Goal: Task Accomplishment & Management: Complete application form

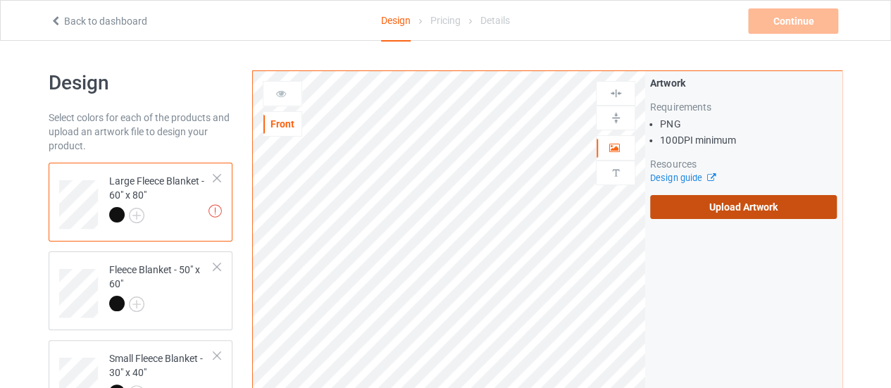
click at [699, 213] on label "Upload Artwork" at bounding box center [743, 207] width 187 height 24
click at [0, 0] on input "Upload Artwork" at bounding box center [0, 0] width 0 height 0
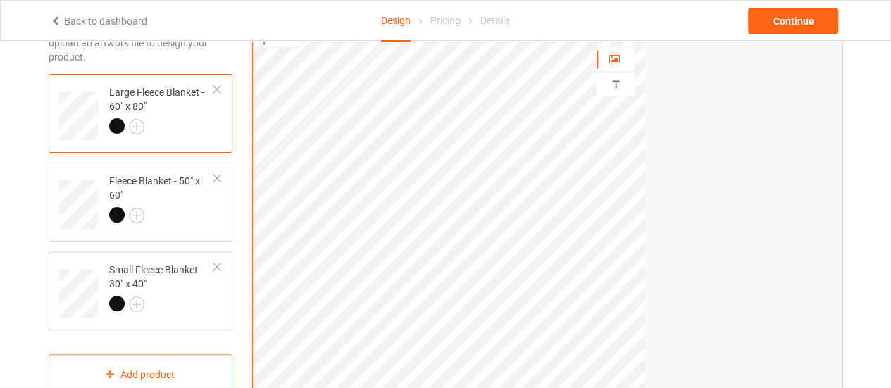
scroll to position [152, 0]
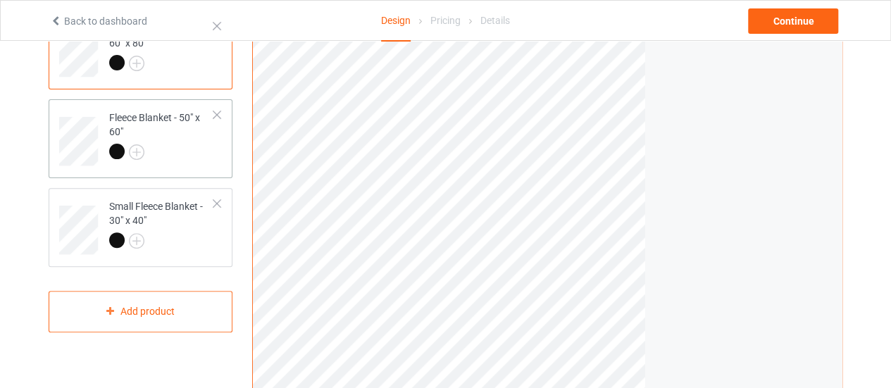
click at [173, 154] on div at bounding box center [161, 154] width 105 height 20
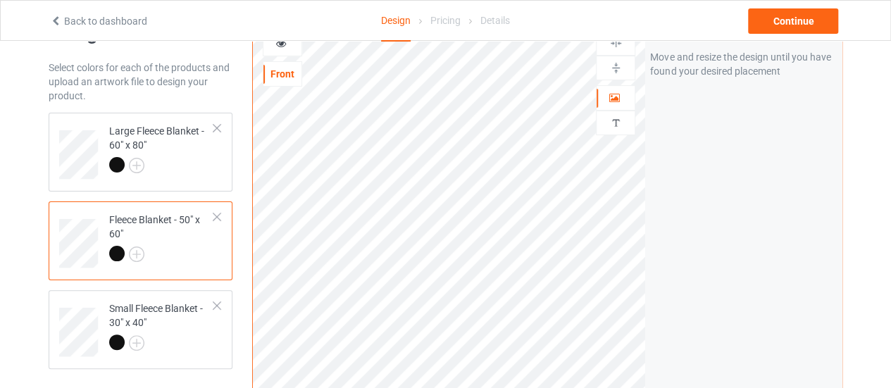
scroll to position [17, 0]
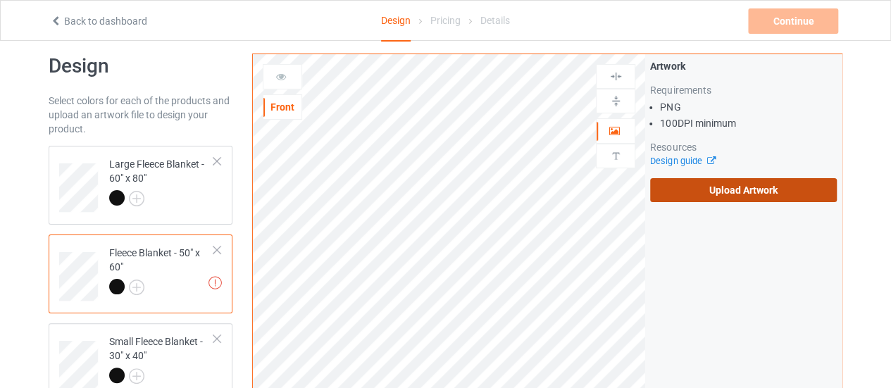
click at [680, 189] on label "Upload Artwork" at bounding box center [743, 190] width 187 height 24
click at [0, 0] on input "Upload Artwork" at bounding box center [0, 0] width 0 height 0
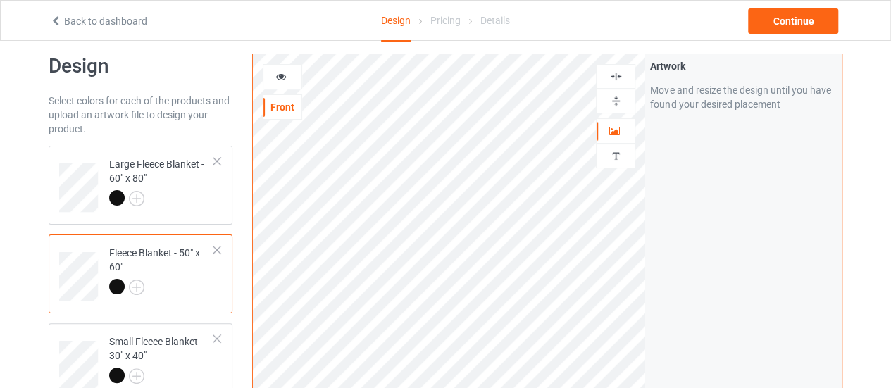
scroll to position [145, 0]
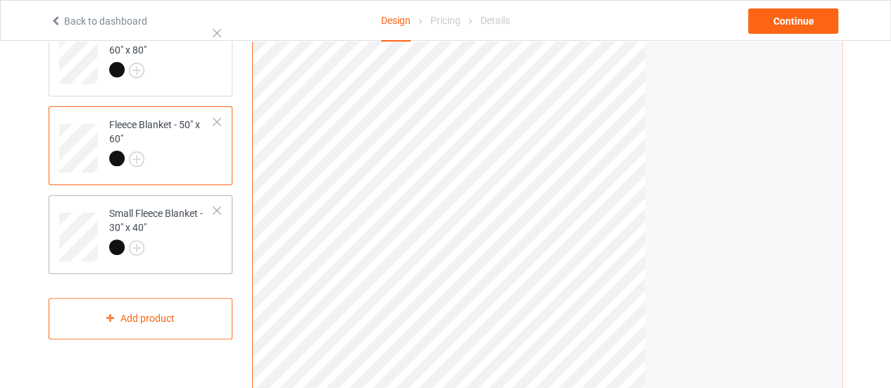
click at [179, 242] on div at bounding box center [161, 250] width 105 height 20
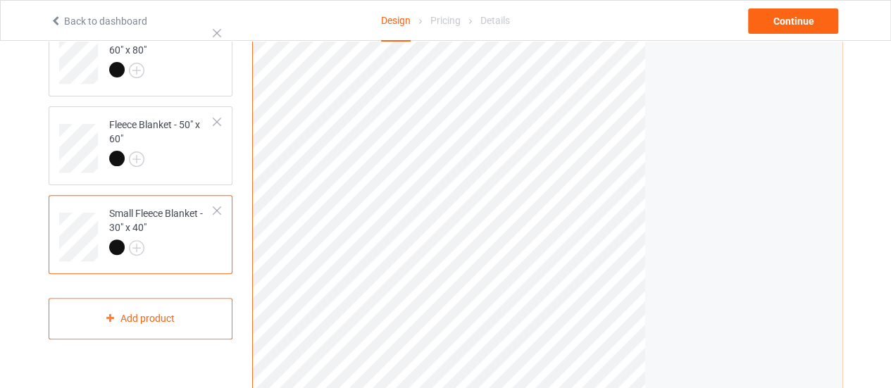
scroll to position [26, 0]
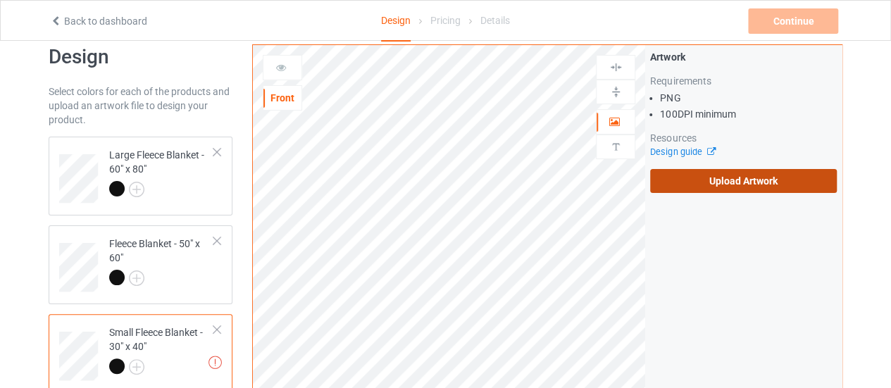
click at [752, 173] on label "Upload Artwork" at bounding box center [743, 181] width 187 height 24
click at [0, 0] on input "Upload Artwork" at bounding box center [0, 0] width 0 height 0
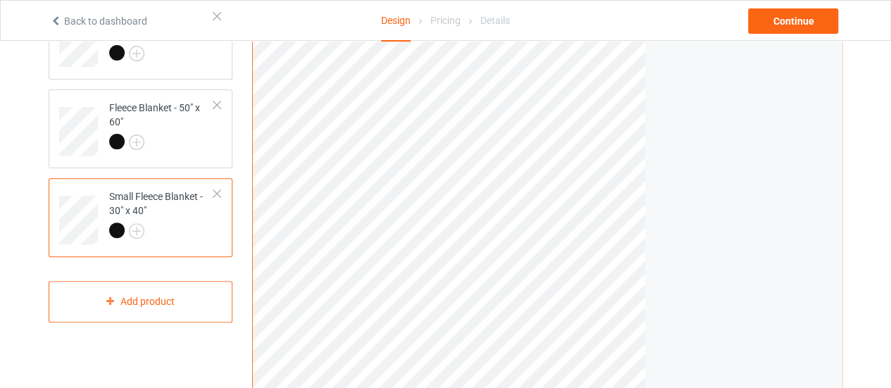
scroll to position [165, 0]
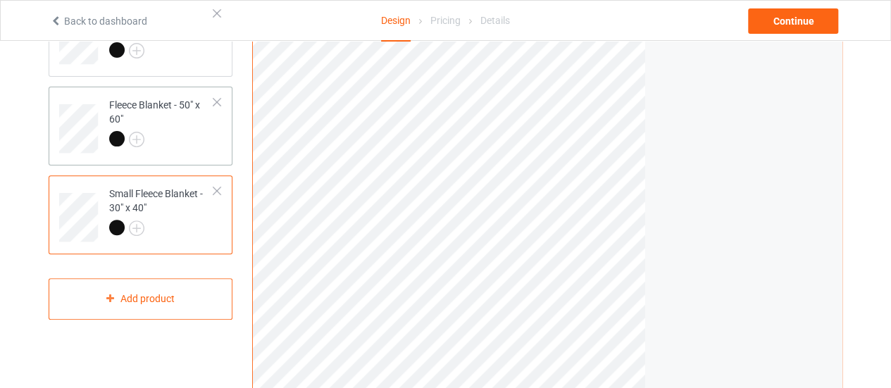
click at [166, 152] on td "Fleece Blanket - 50" x 60"" at bounding box center [161, 123] width 120 height 63
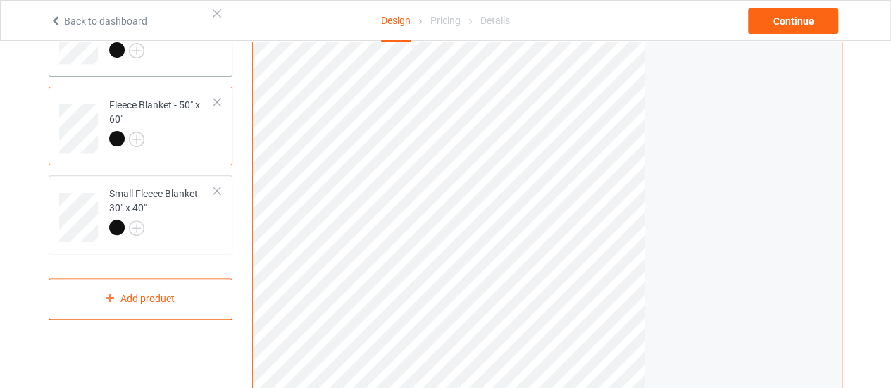
click at [189, 66] on td "Large Fleece Blanket - 60" x 80"" at bounding box center [161, 35] width 120 height 63
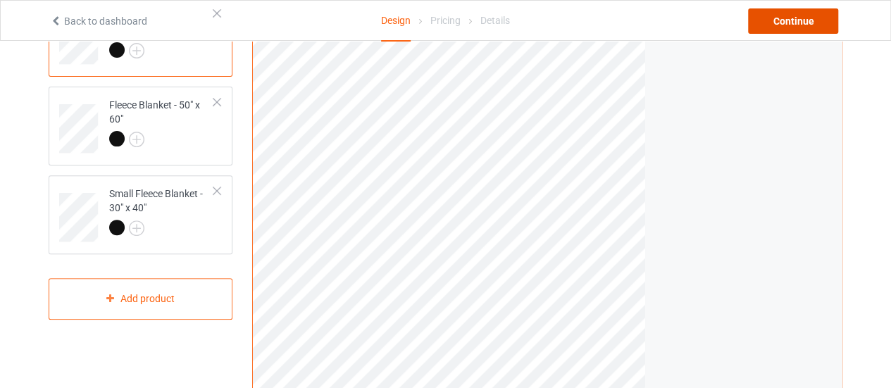
click at [781, 27] on div "Continue" at bounding box center [793, 20] width 90 height 25
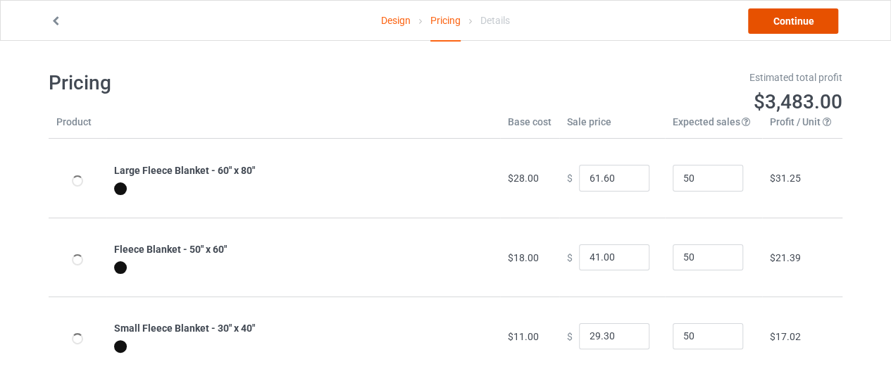
click at [781, 27] on link "Continue" at bounding box center [793, 20] width 90 height 25
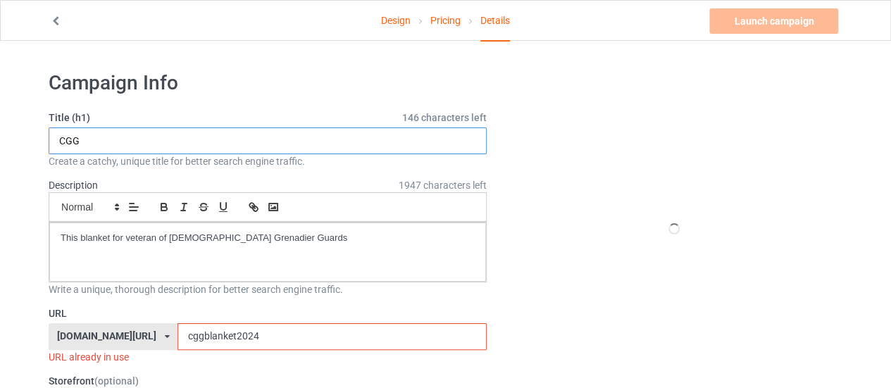
click at [87, 145] on input "CGG" at bounding box center [268, 141] width 438 height 27
type input "CCG"
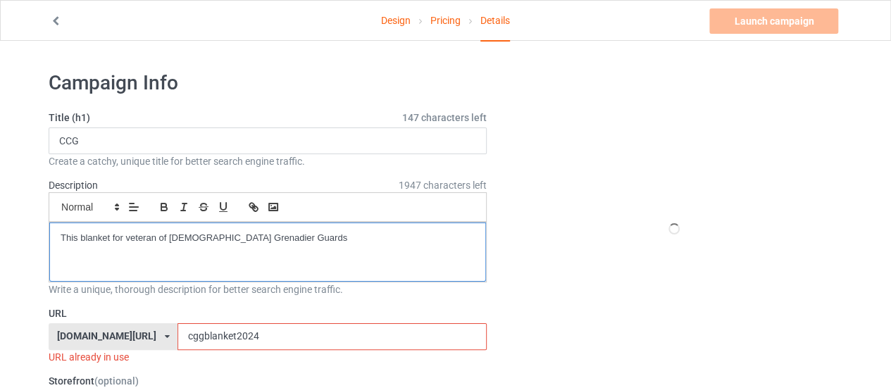
click at [286, 235] on p "This blanket for veteran of [DEMOGRAPHIC_DATA] Grenadier Guards" at bounding box center [268, 238] width 414 height 13
click at [251, 237] on p "This blanket for veteran of [DEMOGRAPHIC_DATA] Grenadier Guards" at bounding box center [268, 238] width 414 height 13
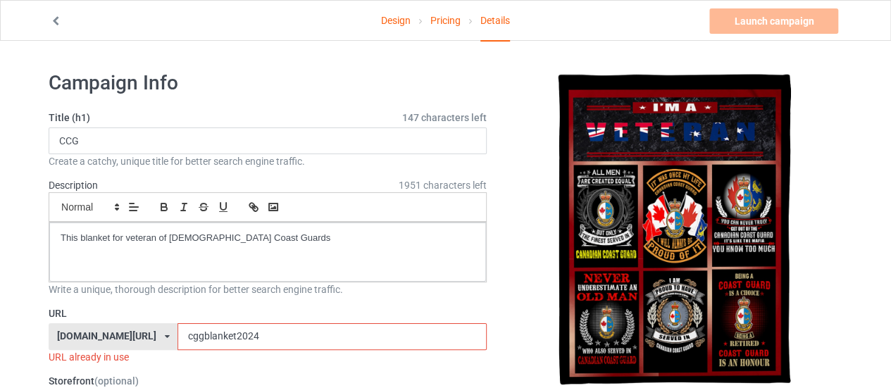
drag, startPoint x: 246, startPoint y: 328, endPoint x: 65, endPoint y: 335, distance: 181.2
click at [65, 335] on div "[DOMAIN_NAME][URL] [DOMAIN_NAME][URL] [DOMAIN_NAME][URL] 628cf994452c5e0035e481…" at bounding box center [268, 336] width 438 height 27
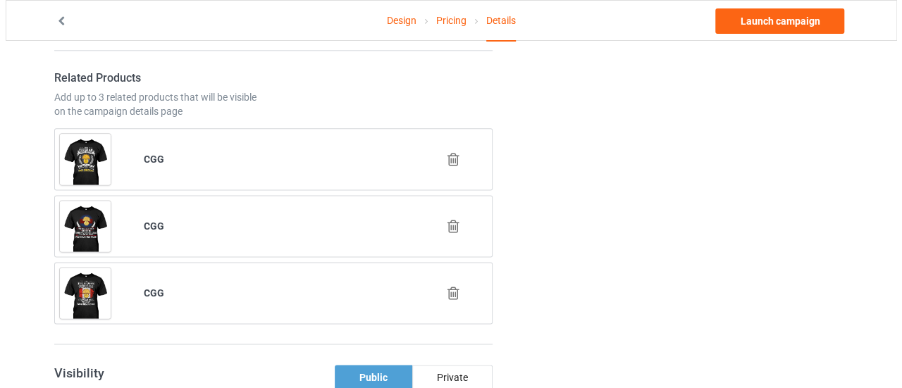
scroll to position [838, 0]
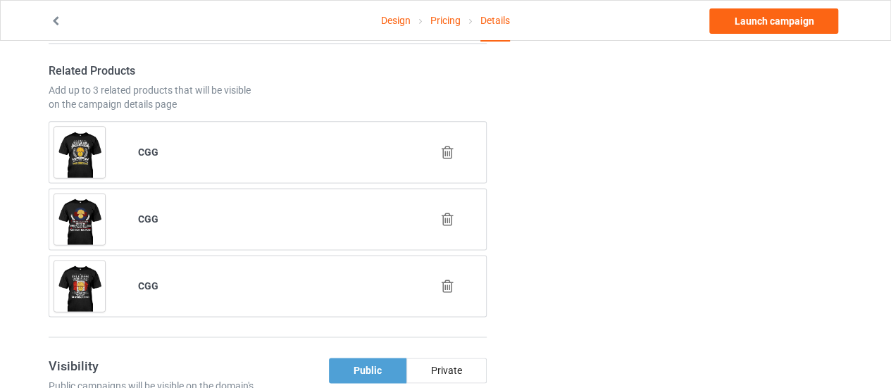
type input "ccgblanket2025"
click at [451, 145] on icon at bounding box center [448, 152] width 18 height 15
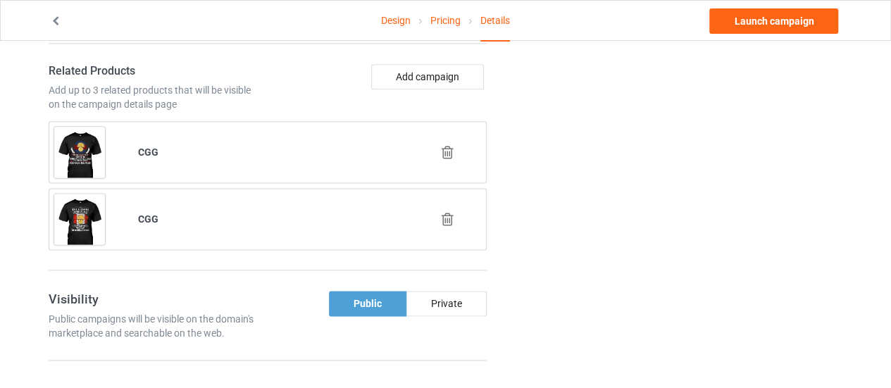
click at [447, 145] on icon at bounding box center [448, 152] width 18 height 15
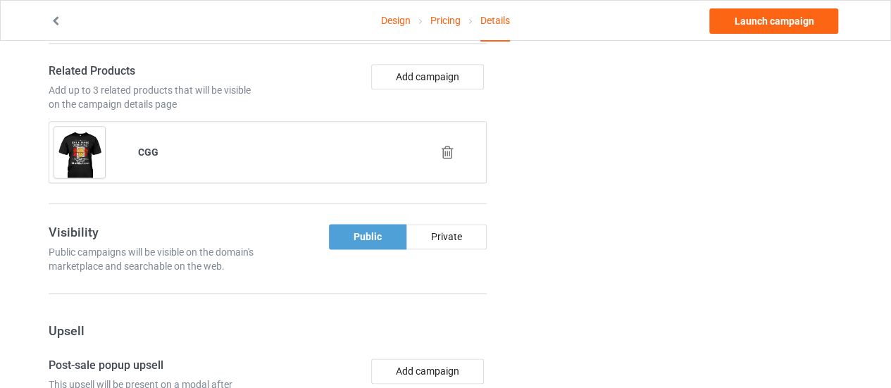
click at [447, 145] on icon at bounding box center [448, 152] width 18 height 15
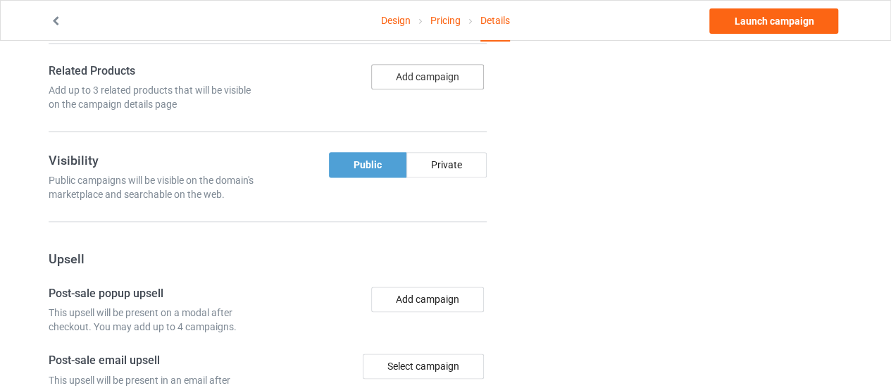
click at [428, 73] on button "Add campaign" at bounding box center [427, 76] width 113 height 25
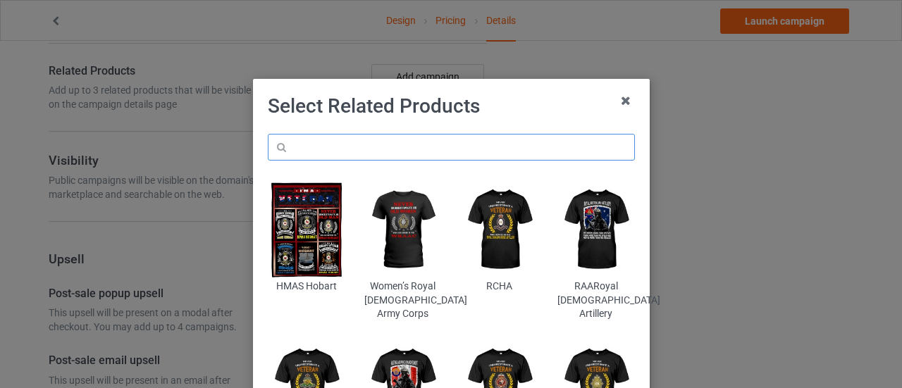
click at [313, 158] on input "text" at bounding box center [451, 147] width 367 height 27
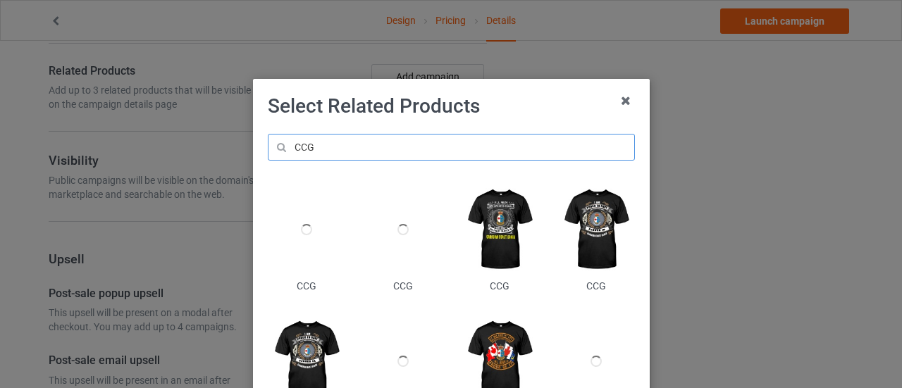
type input "CCG"
click at [493, 233] on img at bounding box center [499, 230] width 77 height 96
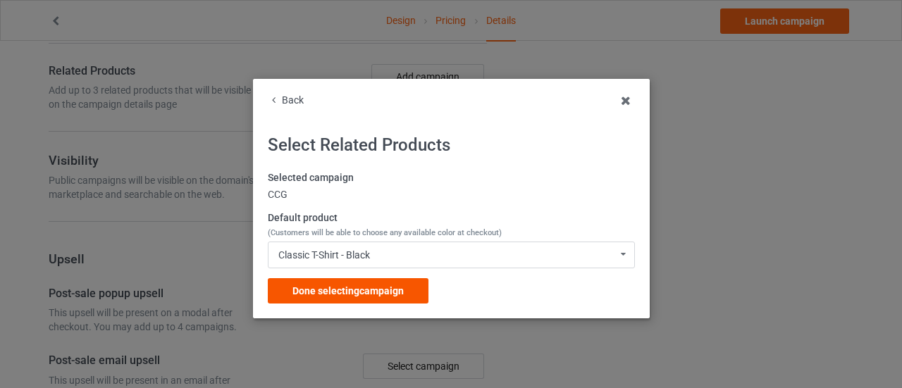
click at [375, 288] on span "Done selecting campaign" at bounding box center [347, 290] width 111 height 11
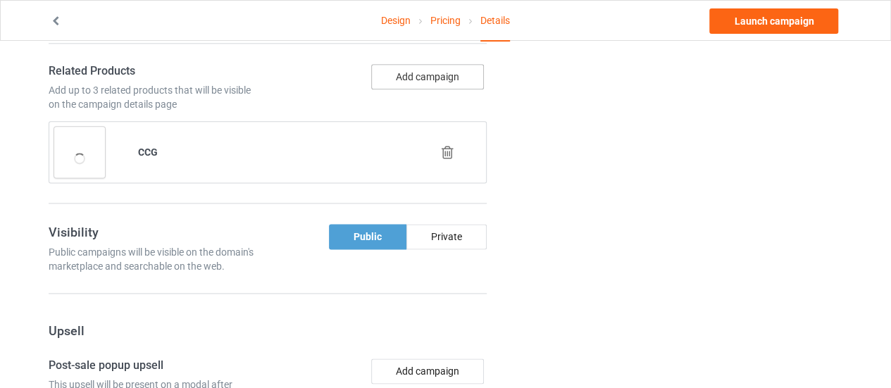
click at [416, 74] on button "Add campaign" at bounding box center [427, 76] width 113 height 25
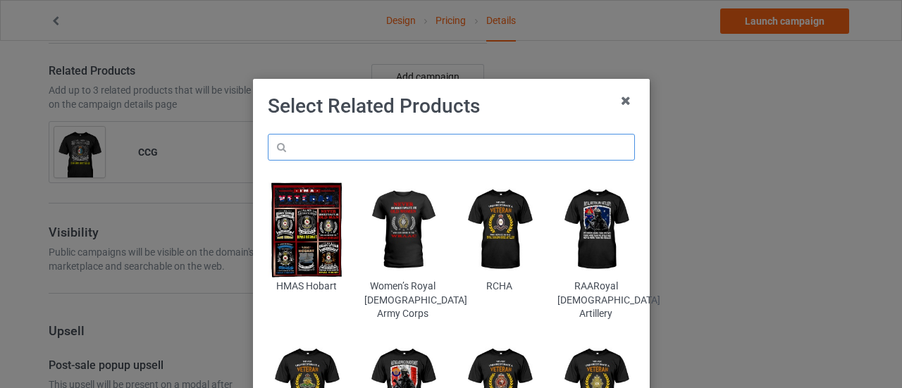
click at [330, 152] on input "text" at bounding box center [451, 147] width 367 height 27
type input "CCG"
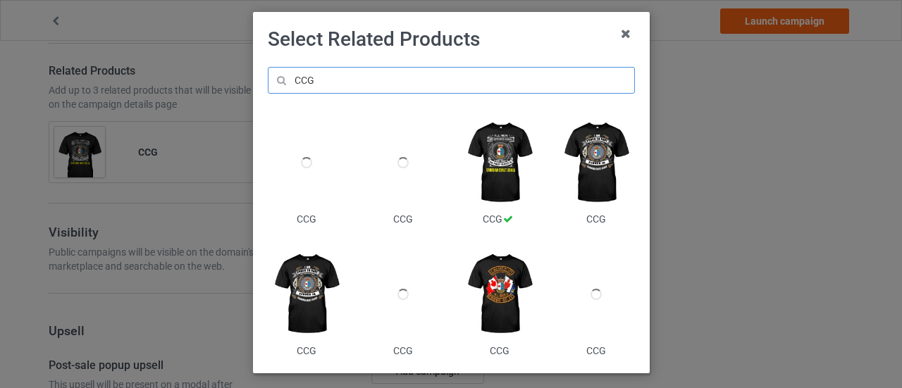
scroll to position [69, 0]
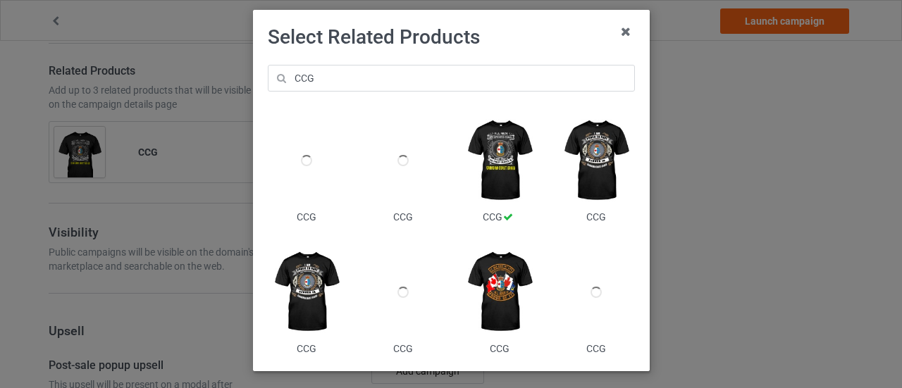
click at [490, 301] on img at bounding box center [499, 292] width 77 height 96
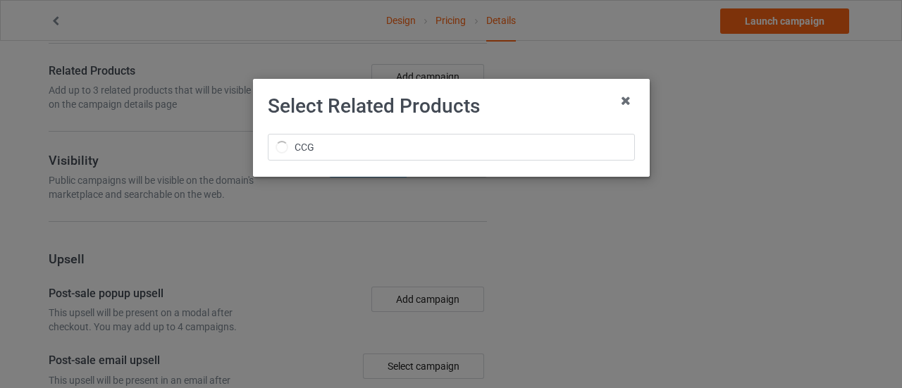
scroll to position [0, 0]
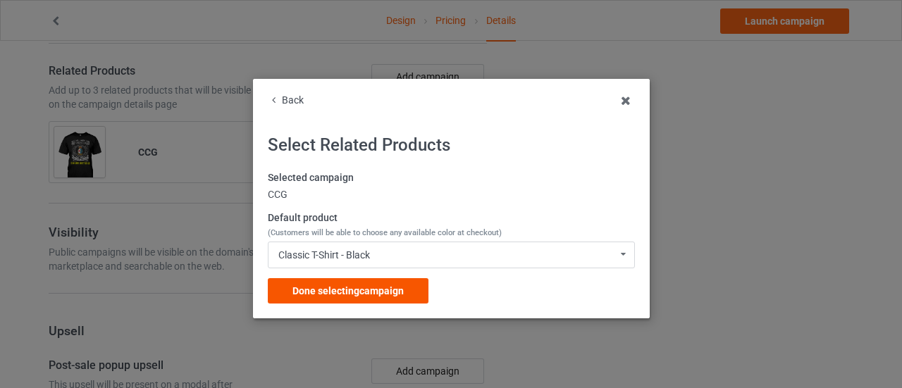
click at [380, 296] on span "Done selecting campaign" at bounding box center [347, 290] width 111 height 11
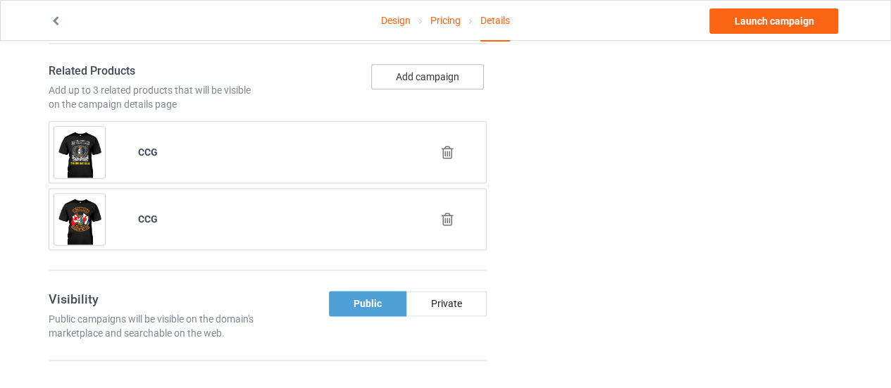
click at [425, 69] on button "Add campaign" at bounding box center [427, 76] width 113 height 25
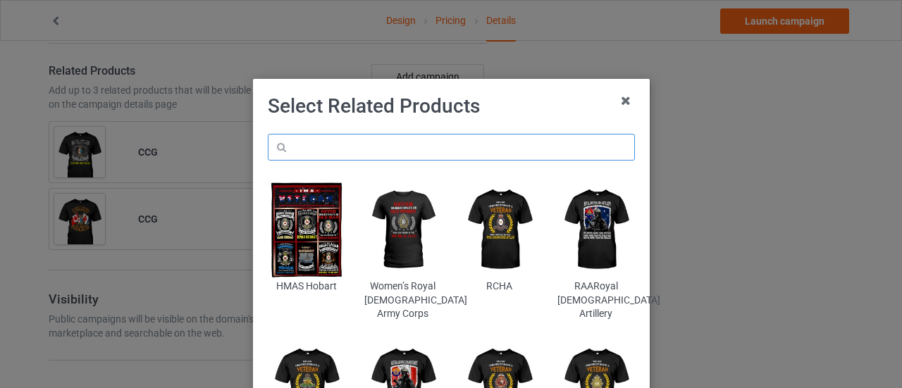
click at [334, 148] on input "text" at bounding box center [451, 147] width 367 height 27
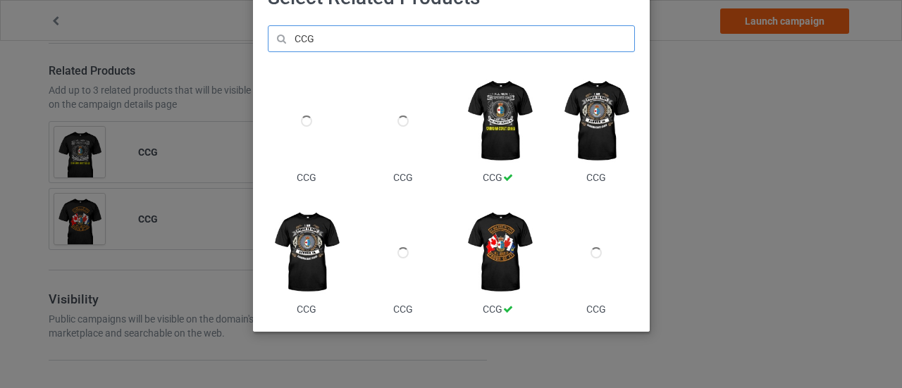
scroll to position [130, 0]
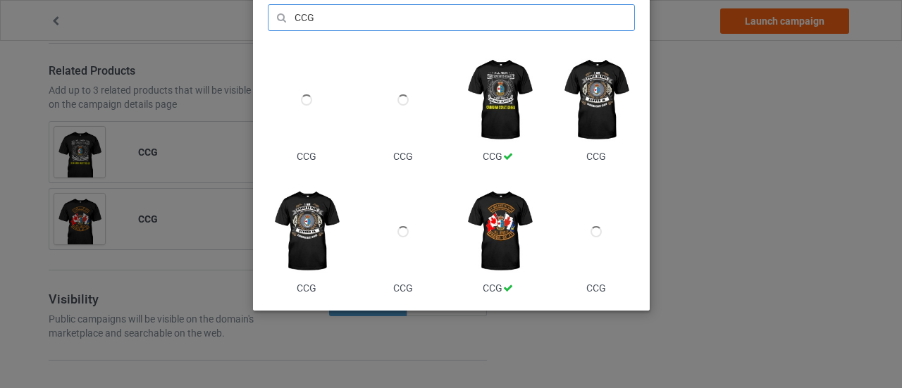
type input "CCG"
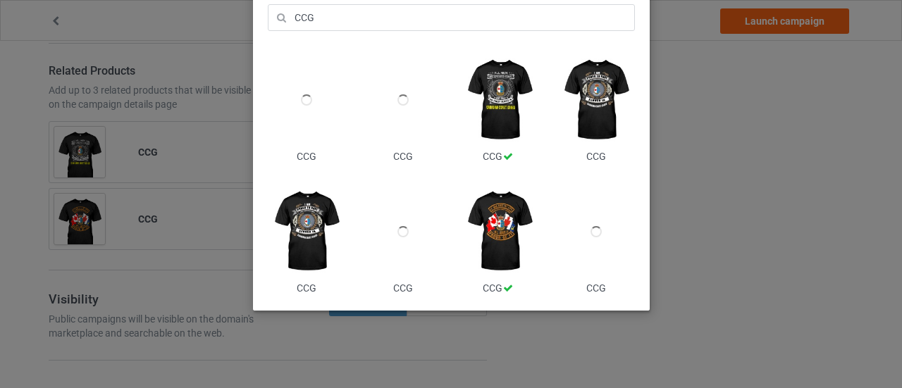
click at [290, 243] on img at bounding box center [306, 232] width 77 height 96
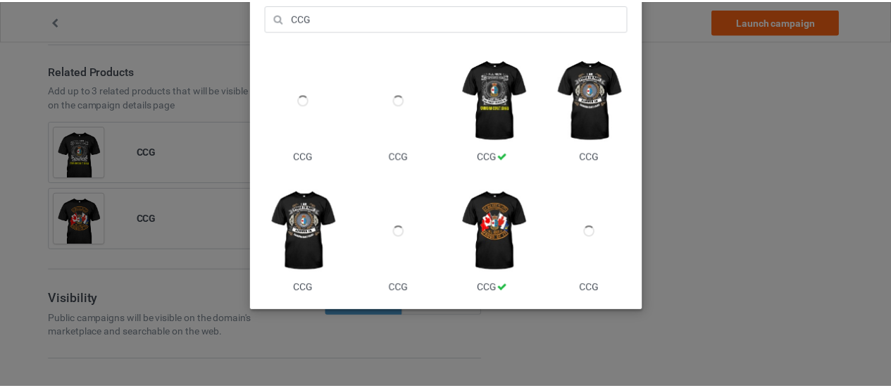
scroll to position [0, 0]
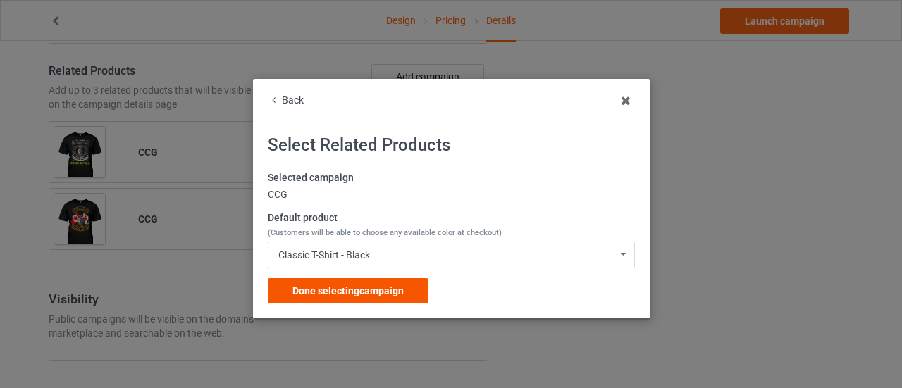
click at [332, 287] on span "Done selecting campaign" at bounding box center [347, 290] width 111 height 11
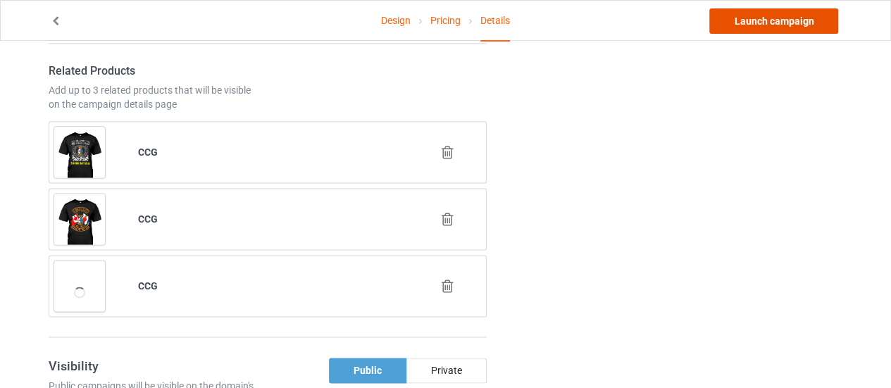
click at [758, 19] on link "Launch campaign" at bounding box center [773, 20] width 129 height 25
